Goal: Check status: Check status

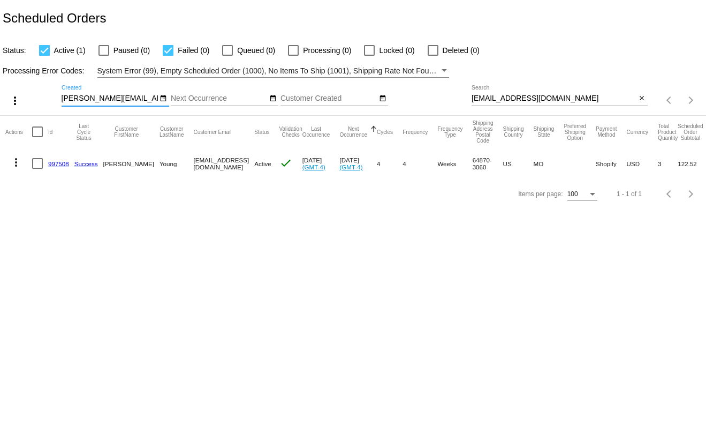
click at [643, 101] on mat-icon "close" at bounding box center [641, 98] width 7 height 9
click at [607, 97] on div "search" at bounding box center [560, 100] width 176 height 17
click at [644, 116] on mat-table "Actions Id Last Cycle Status Customer FirstName Customer LastName Customer Emai…" at bounding box center [353, 147] width 706 height 63
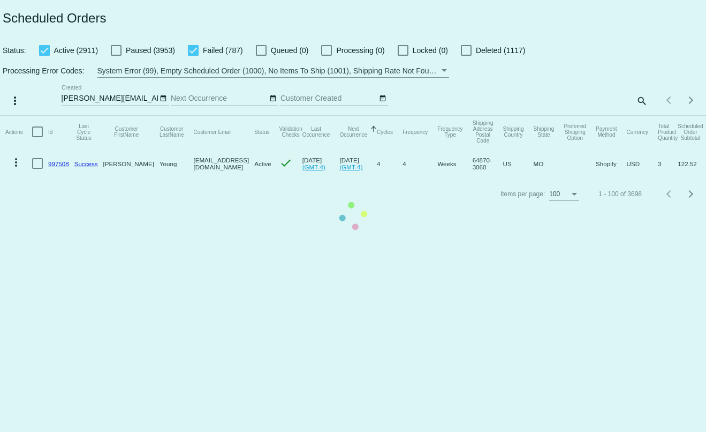
click at [641, 116] on mat-table "Actions Id Last Cycle Status Customer FirstName Customer LastName Customer Emai…" at bounding box center [353, 147] width 706 height 63
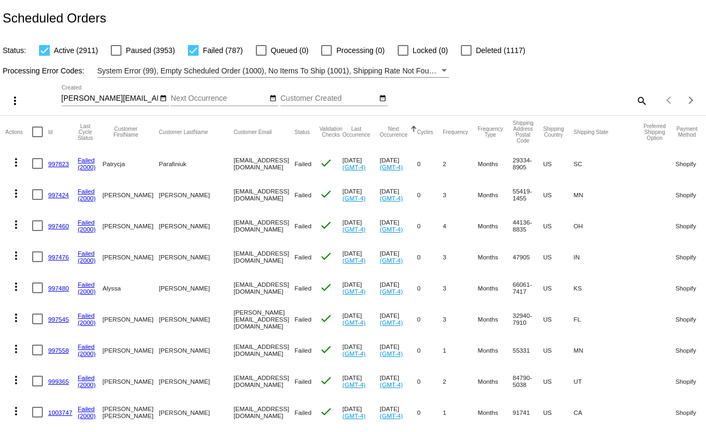
click at [648, 101] on div "Items per page: 100 1 - 100 of 3698" at bounding box center [677, 100] width 59 height 30
click at [635, 101] on mat-icon "search" at bounding box center [641, 100] width 13 height 17
click at [611, 101] on input "Search" at bounding box center [560, 98] width 176 height 9
paste input "[PERSON_NAME][EMAIL_ADDRESS][DOMAIN_NAME]"
type input "[PERSON_NAME][EMAIL_ADDRESS][DOMAIN_NAME]"
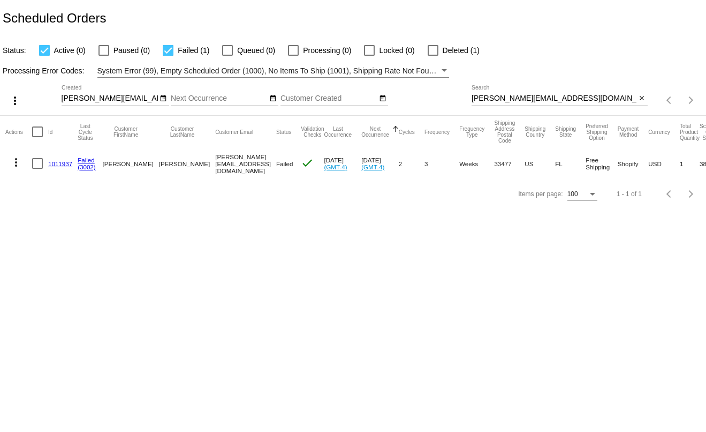
click at [59, 165] on link "1011937" at bounding box center [60, 163] width 24 height 7
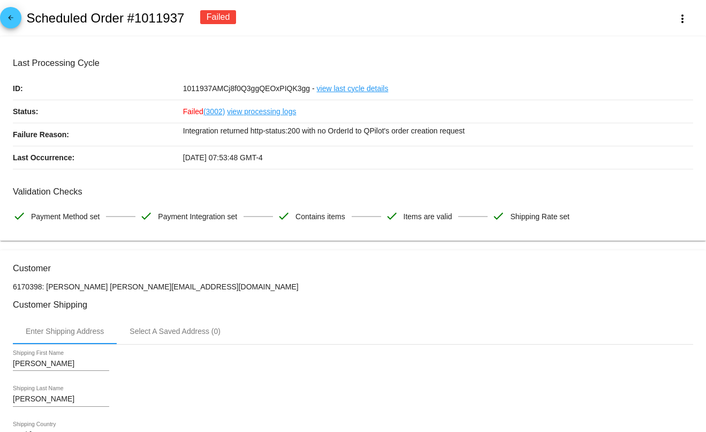
click at [243, 113] on link "view processing logs" at bounding box center [261, 111] width 69 height 22
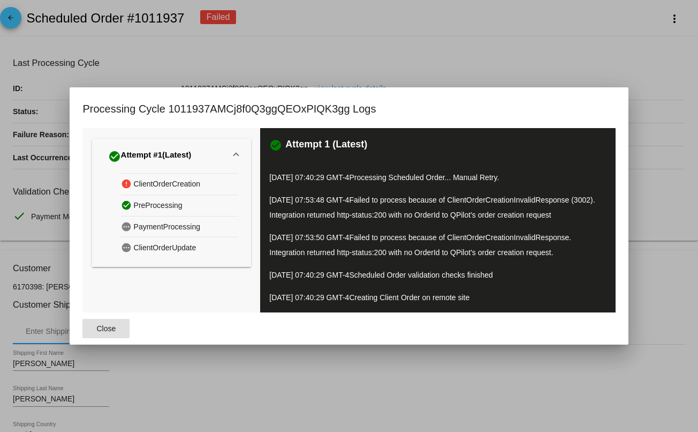
click at [100, 327] on span "Close" at bounding box center [106, 328] width 19 height 9
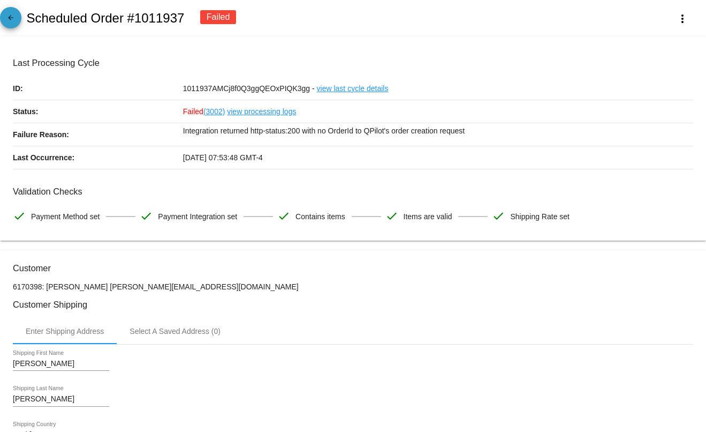
click at [6, 17] on mat-icon "arrow_back" at bounding box center [10, 20] width 13 height 13
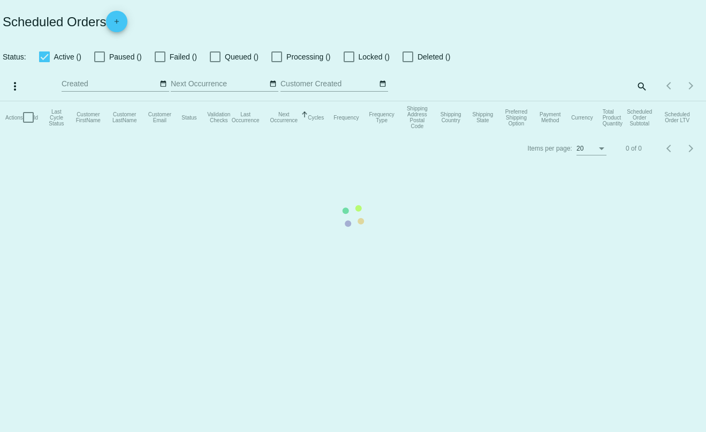
checkbox input "true"
